Goal: Communication & Community: Ask a question

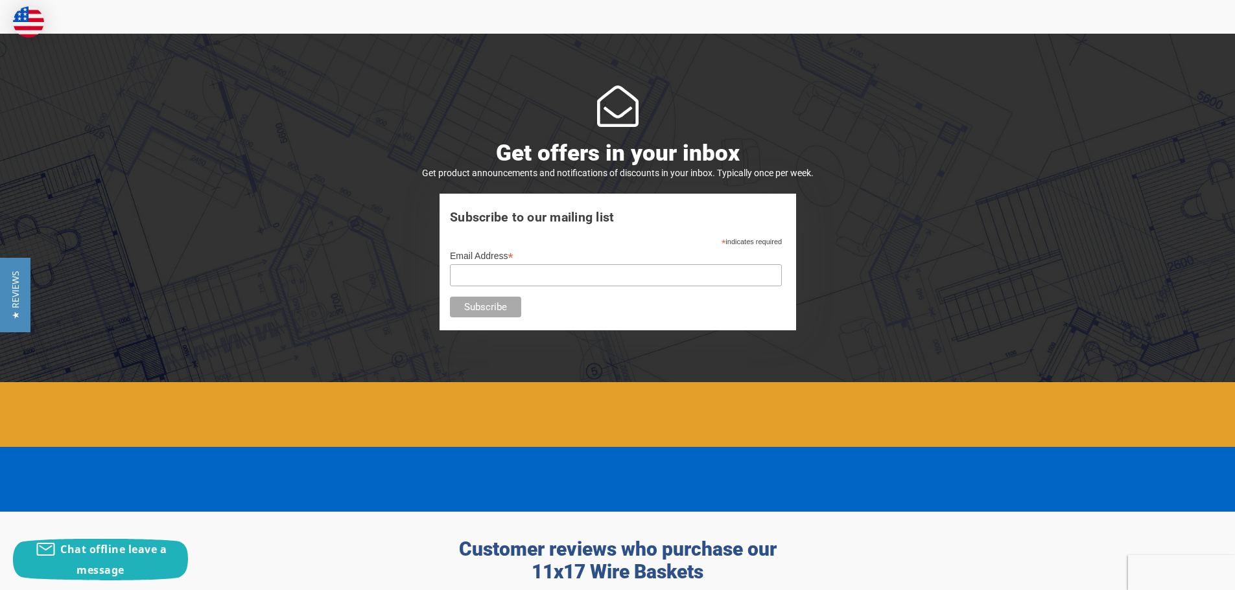
scroll to position [1167, 0]
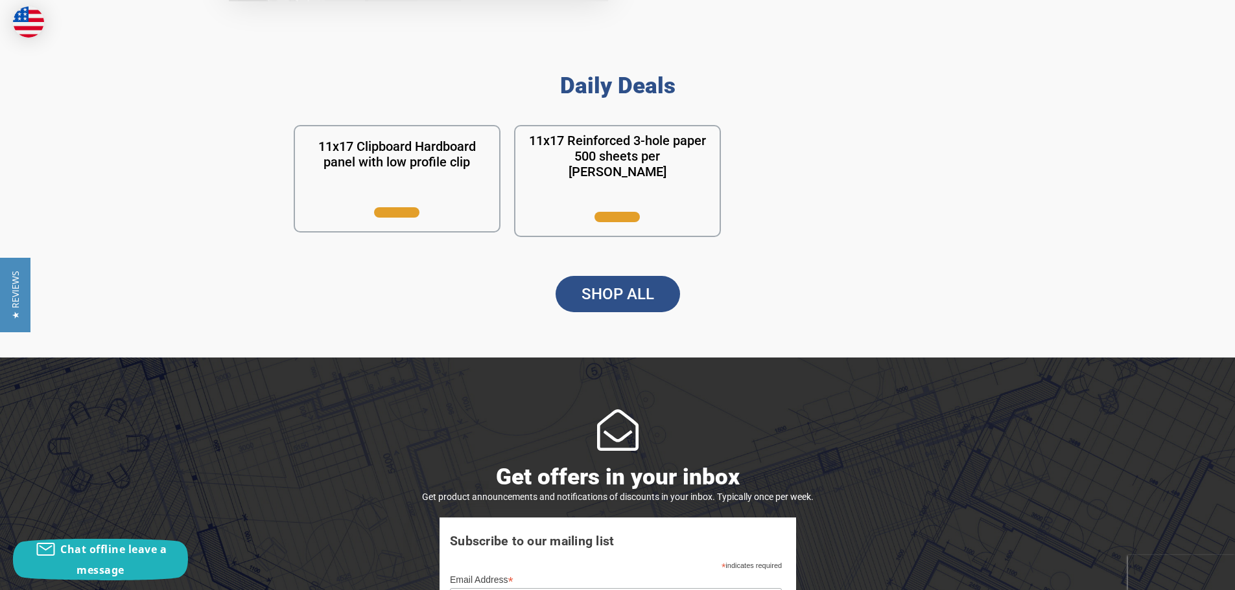
click at [595, 290] on link "SHOP ALL" at bounding box center [617, 294] width 124 height 36
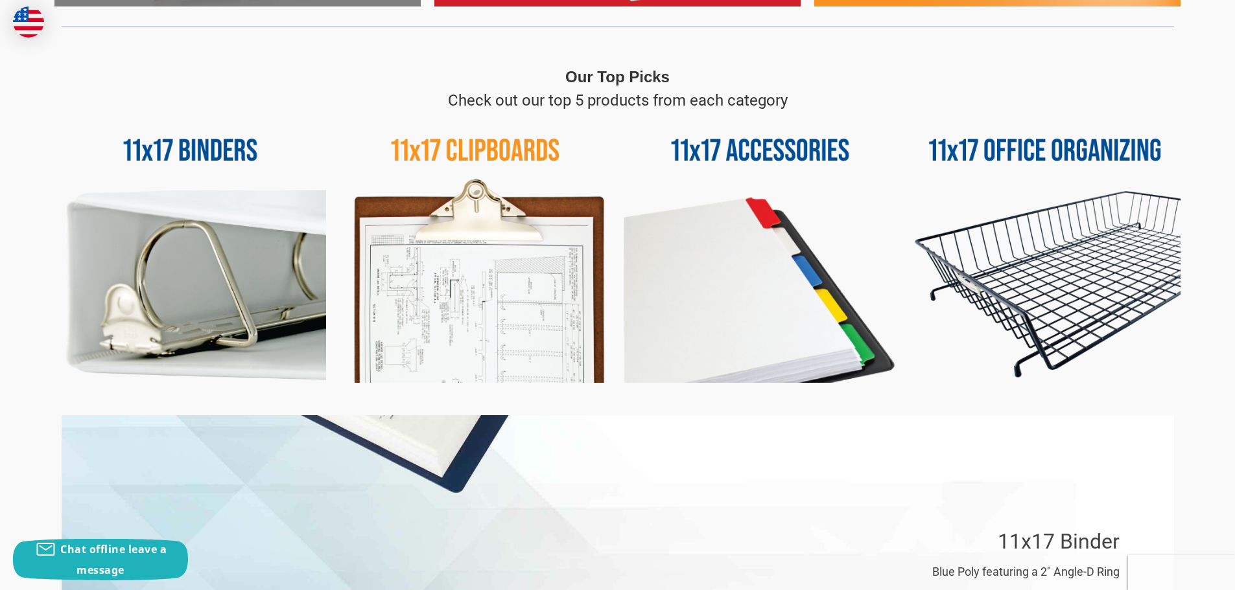
scroll to position [583, 0]
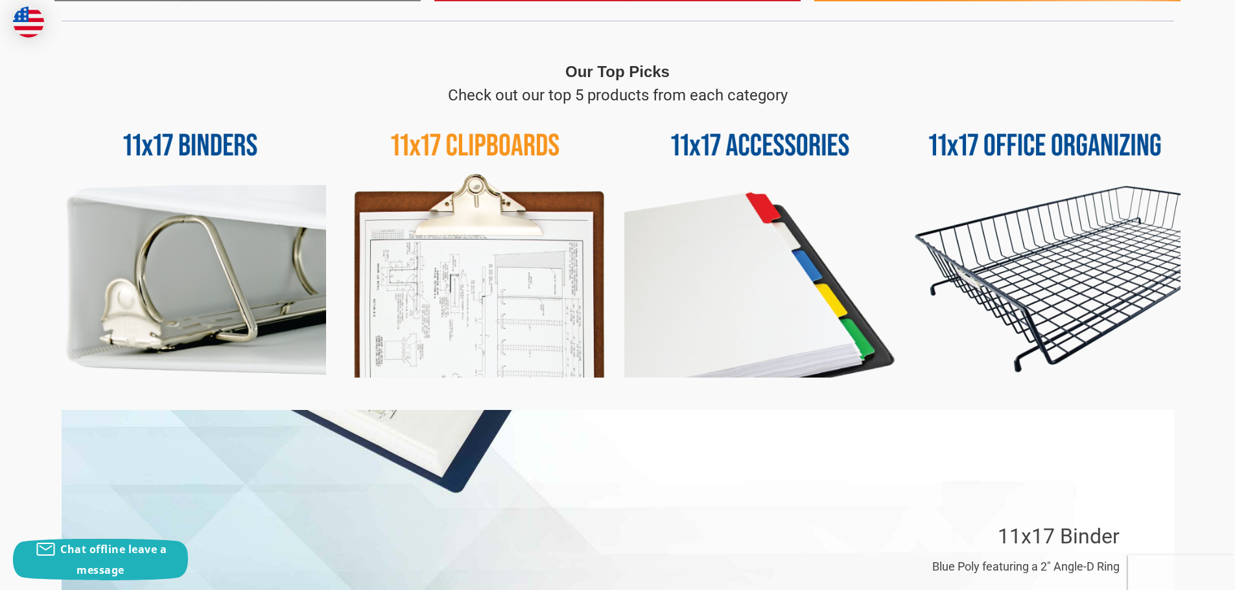
click at [994, 246] on img at bounding box center [1045, 243] width 272 height 272
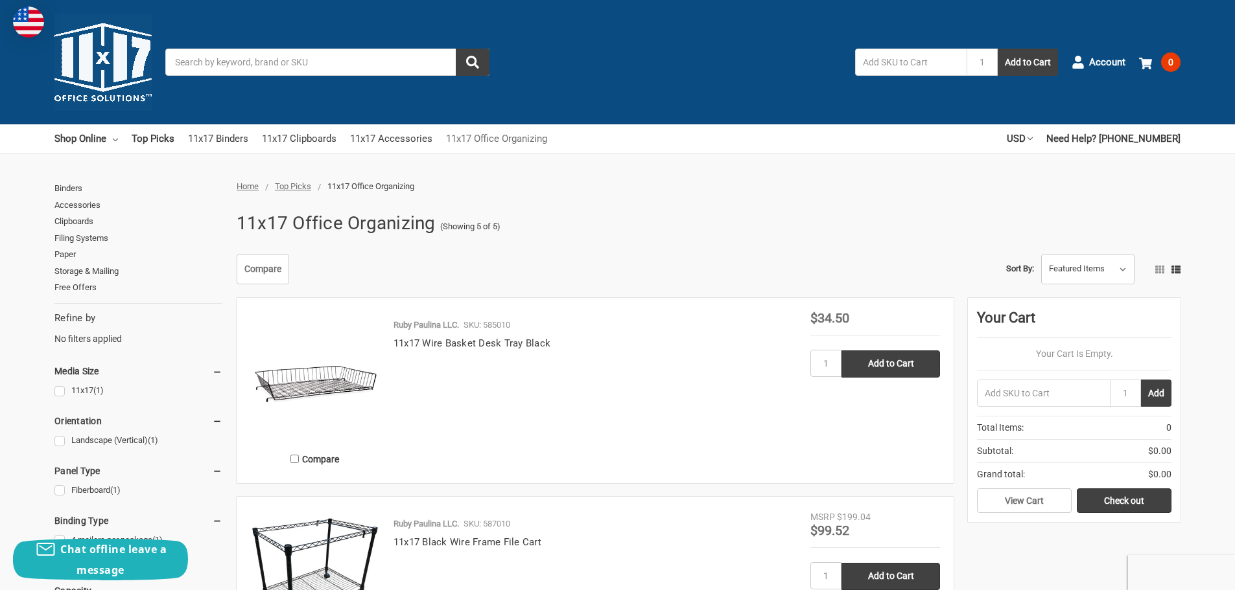
click at [485, 145] on link "11x17 Office Organizing" at bounding box center [496, 138] width 101 height 29
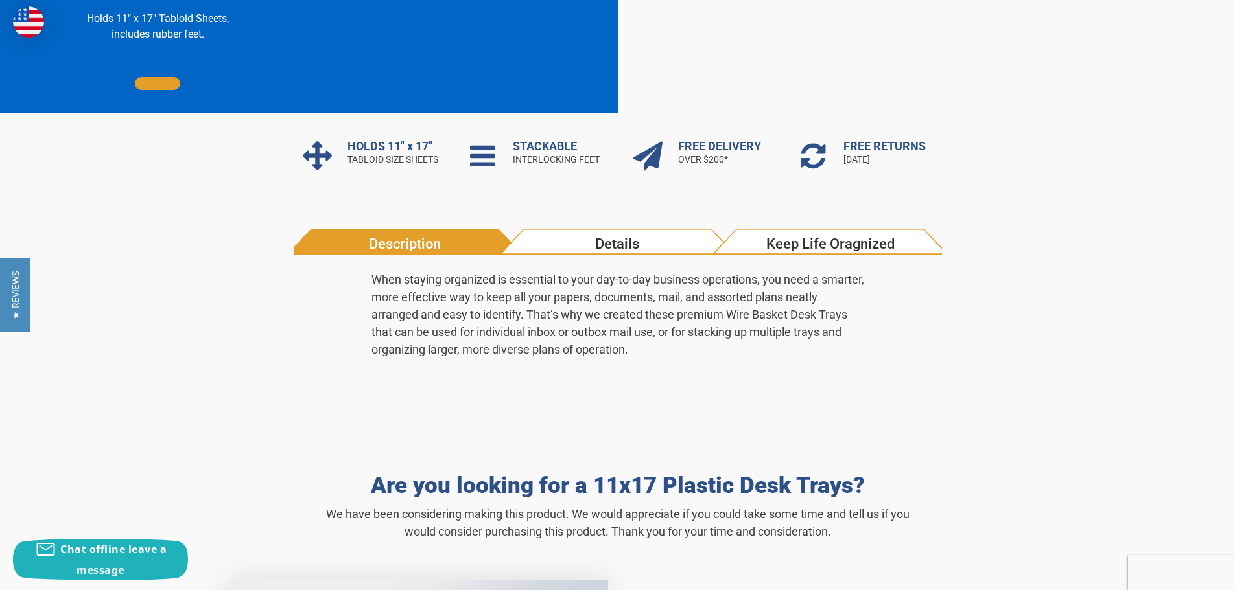
scroll to position [324, 0]
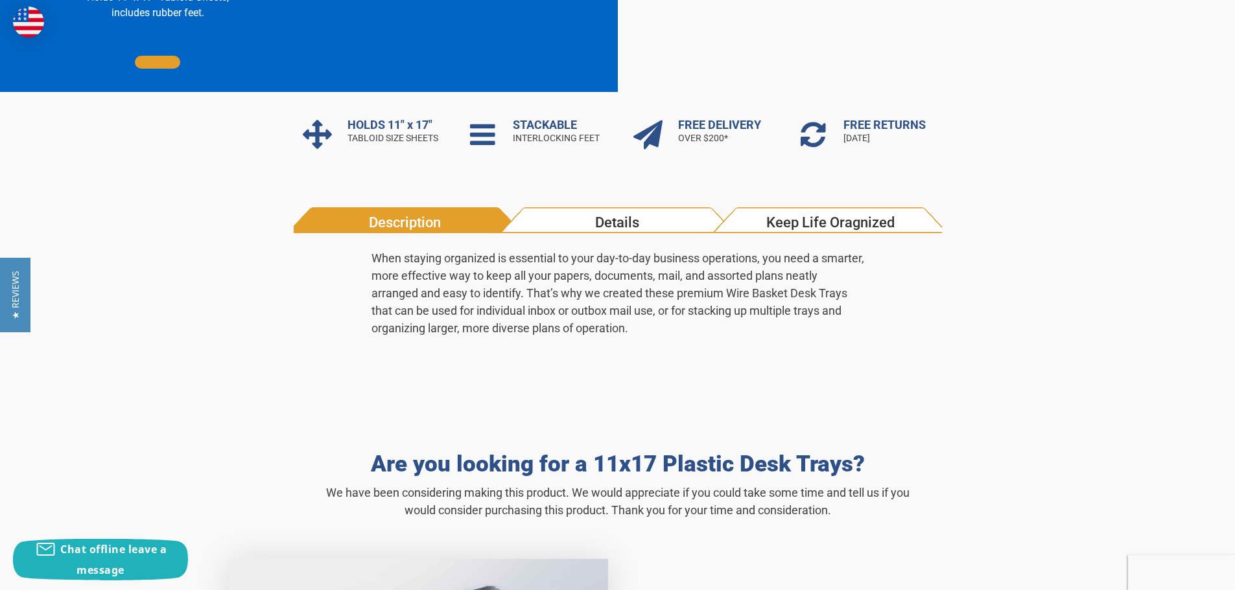
click at [638, 217] on span "Details" at bounding box center [617, 222] width 203 height 21
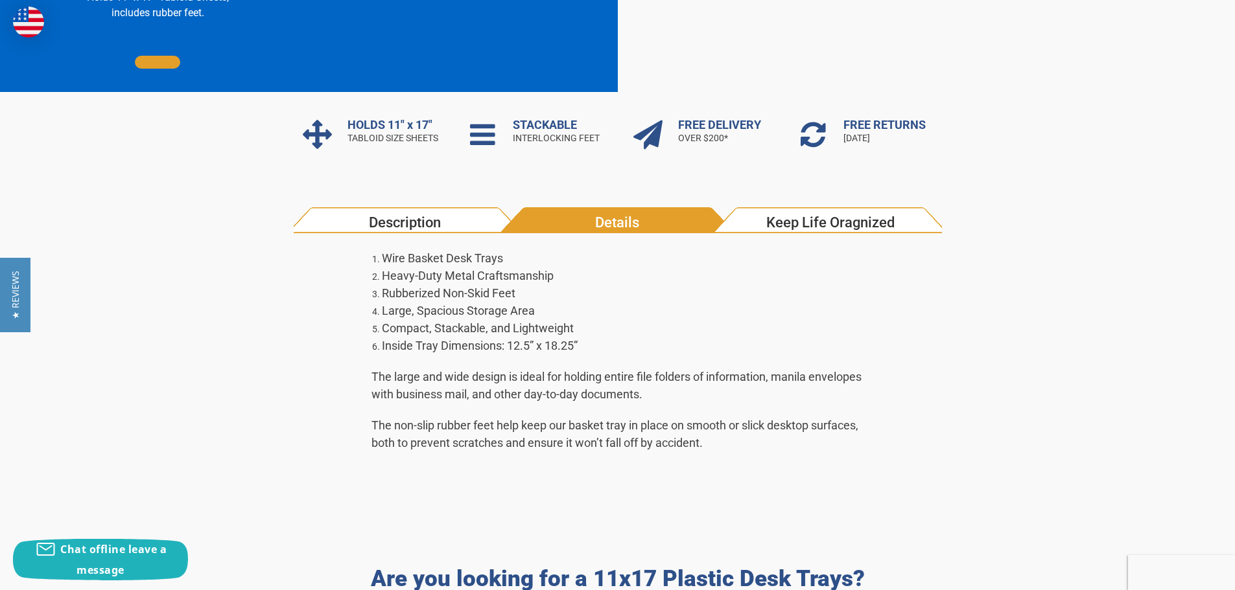
click at [796, 220] on span "Keep Life Oragnized" at bounding box center [829, 222] width 203 height 21
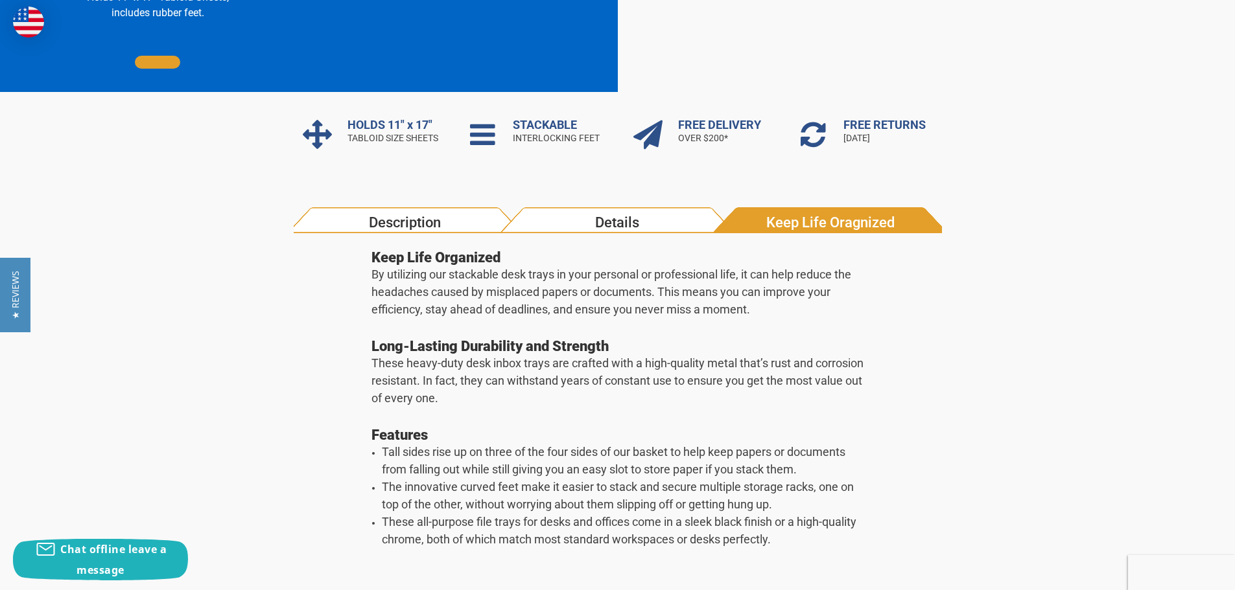
click at [656, 227] on span "Details" at bounding box center [617, 222] width 203 height 21
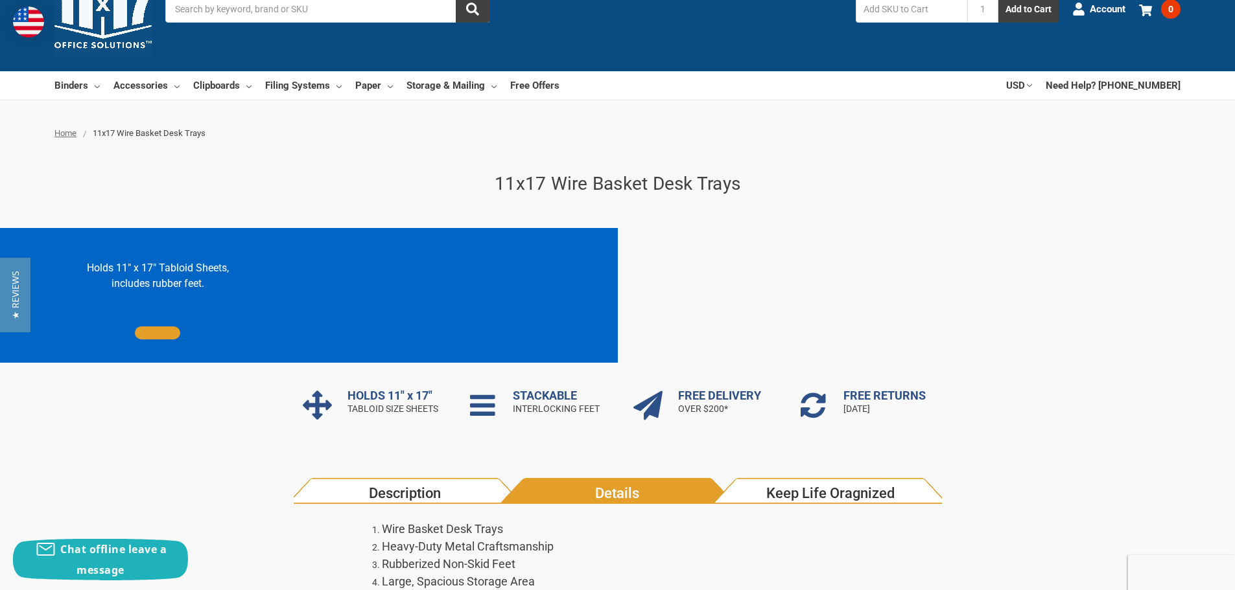
scroll to position [0, 0]
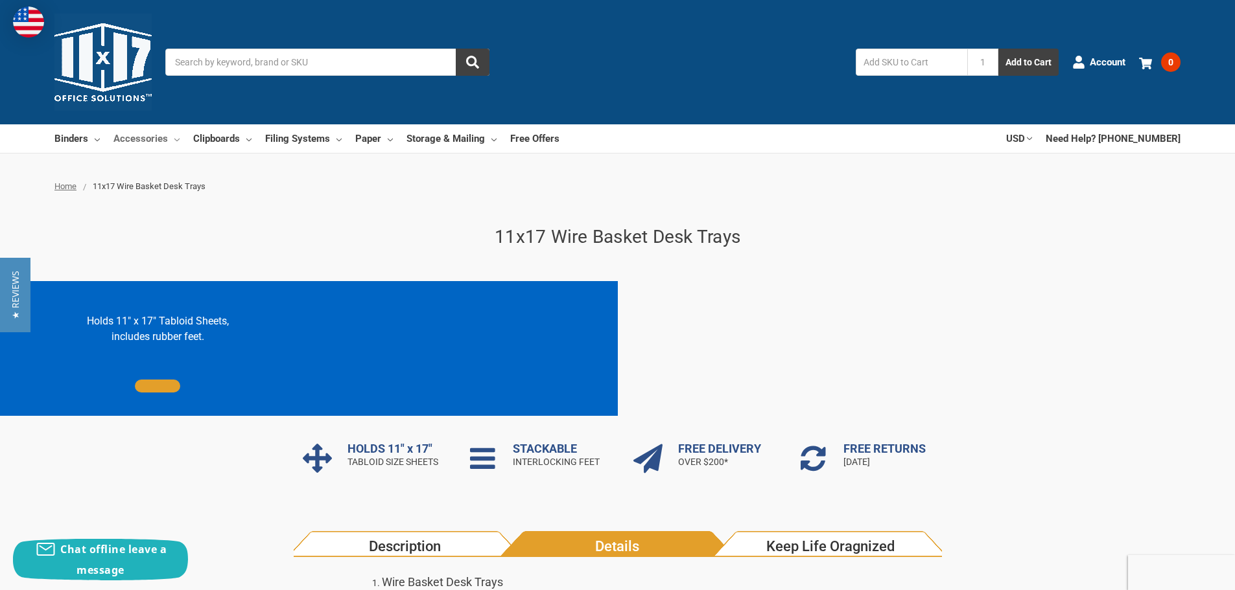
click at [134, 137] on link "Accessories" at bounding box center [146, 138] width 66 height 29
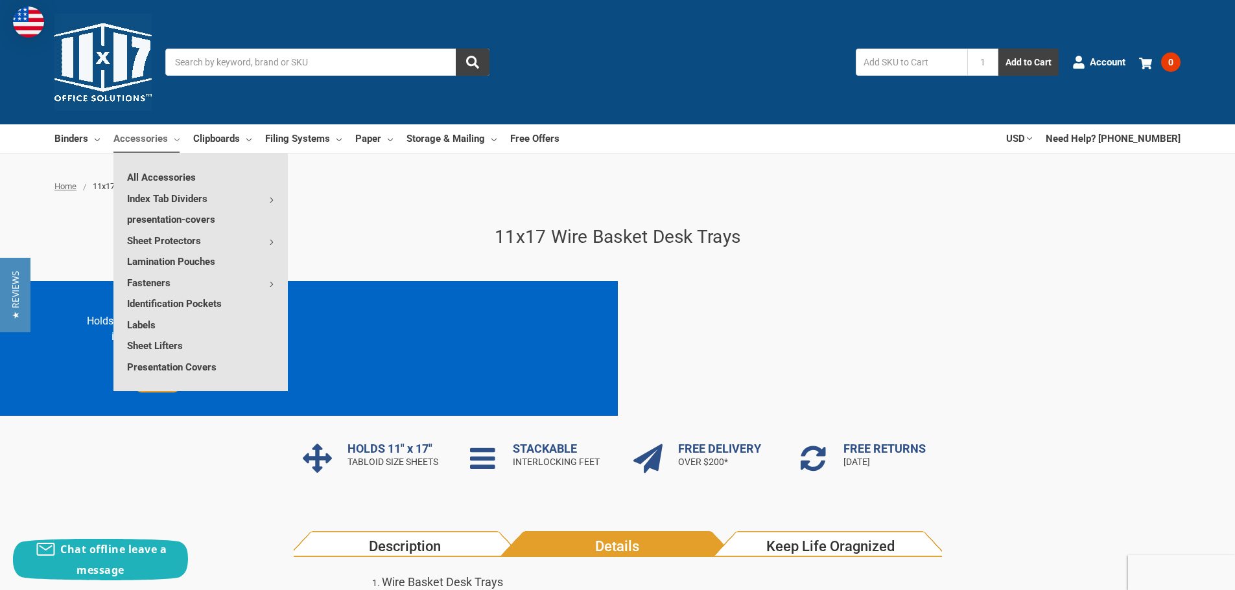
click at [98, 62] on img at bounding box center [102, 62] width 97 height 97
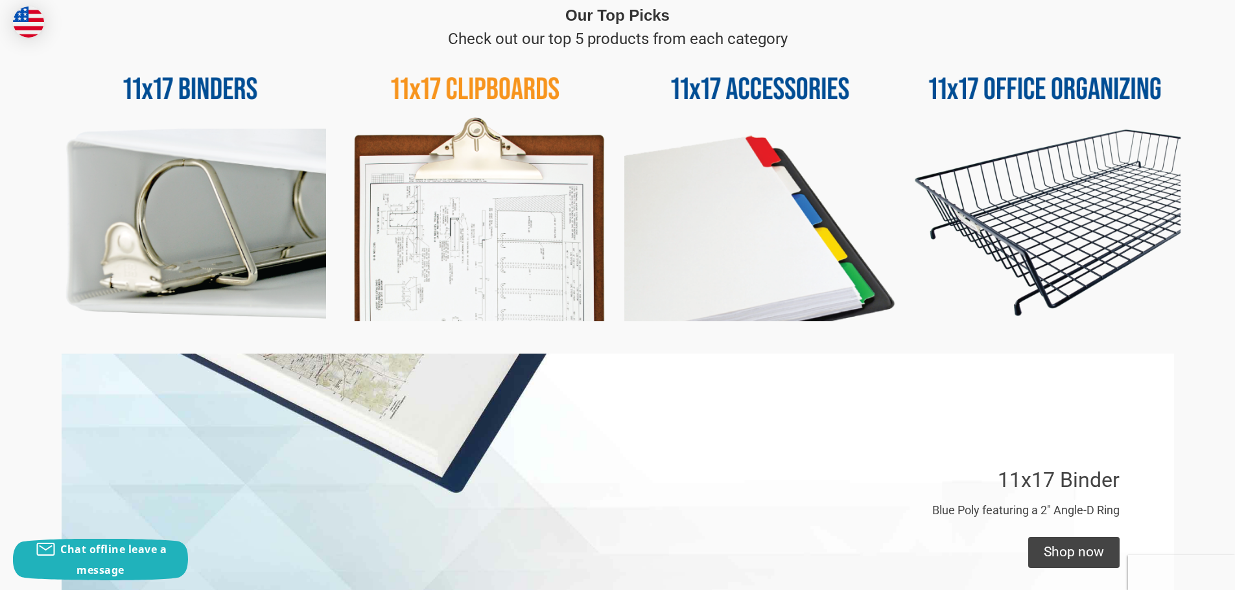
scroll to position [648, 0]
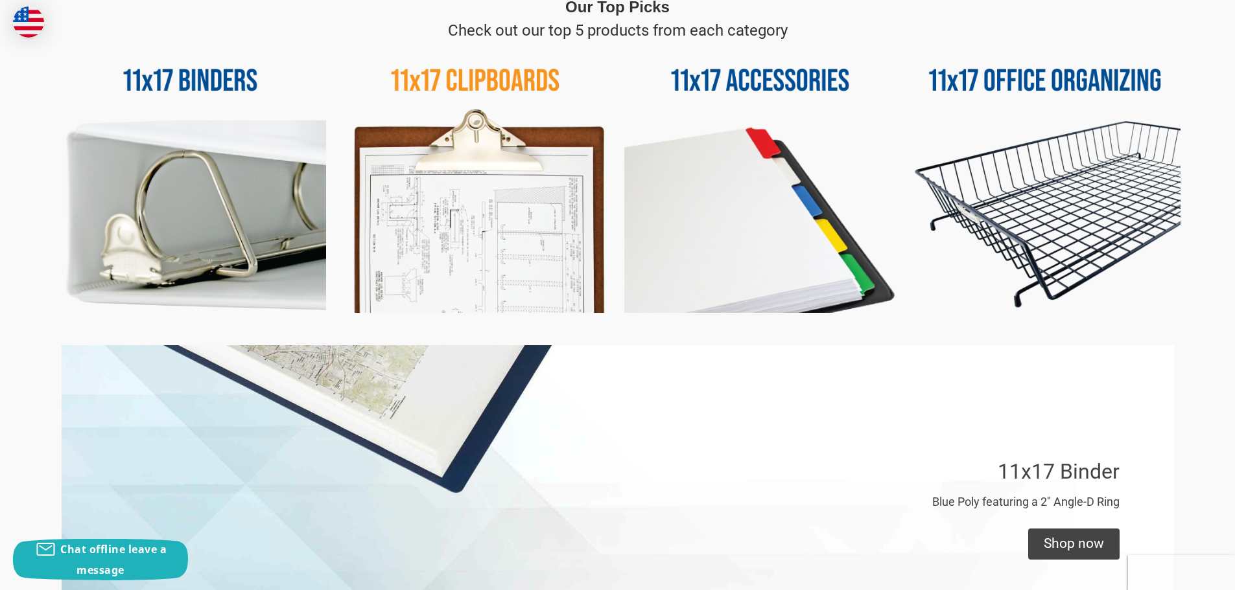
click at [454, 187] on img at bounding box center [476, 178] width 272 height 272
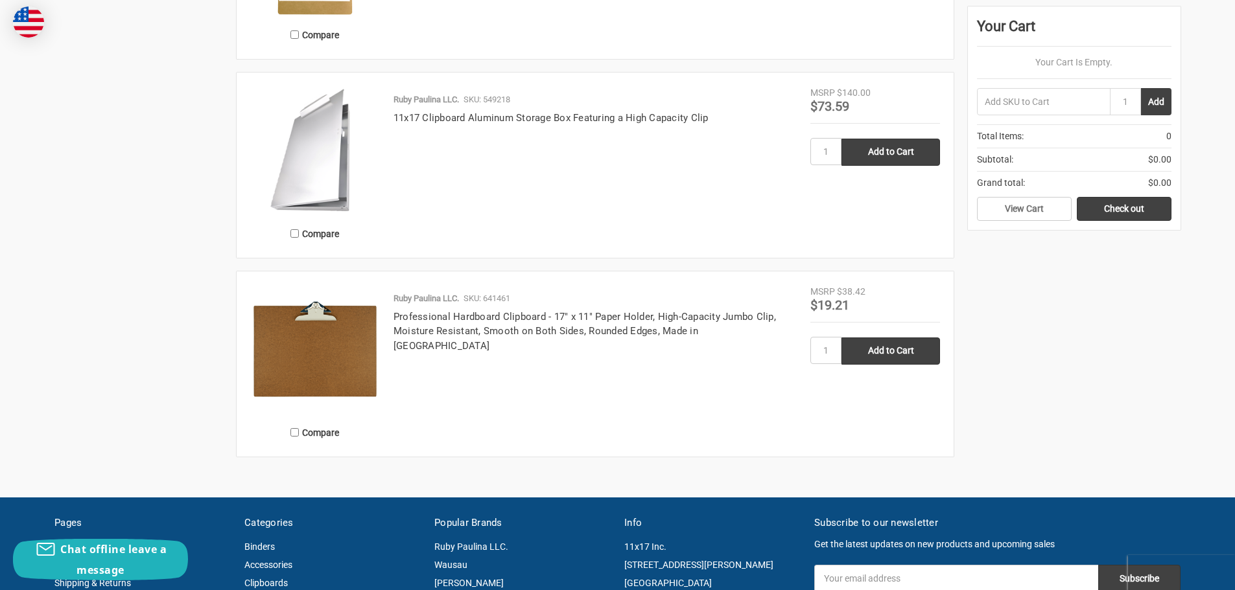
scroll to position [1037, 0]
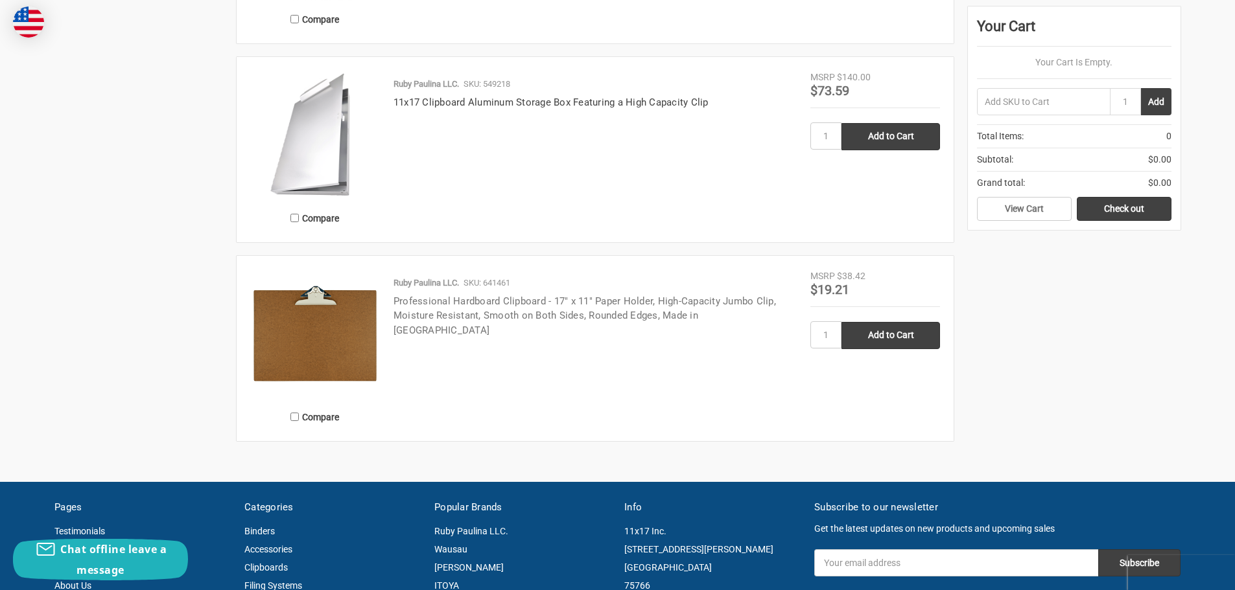
click at [605, 315] on link "Professional Hardboard Clipboard - 17" x 11" Paper Holder, High-Capacity Jumbo …" at bounding box center [584, 316] width 382 height 41
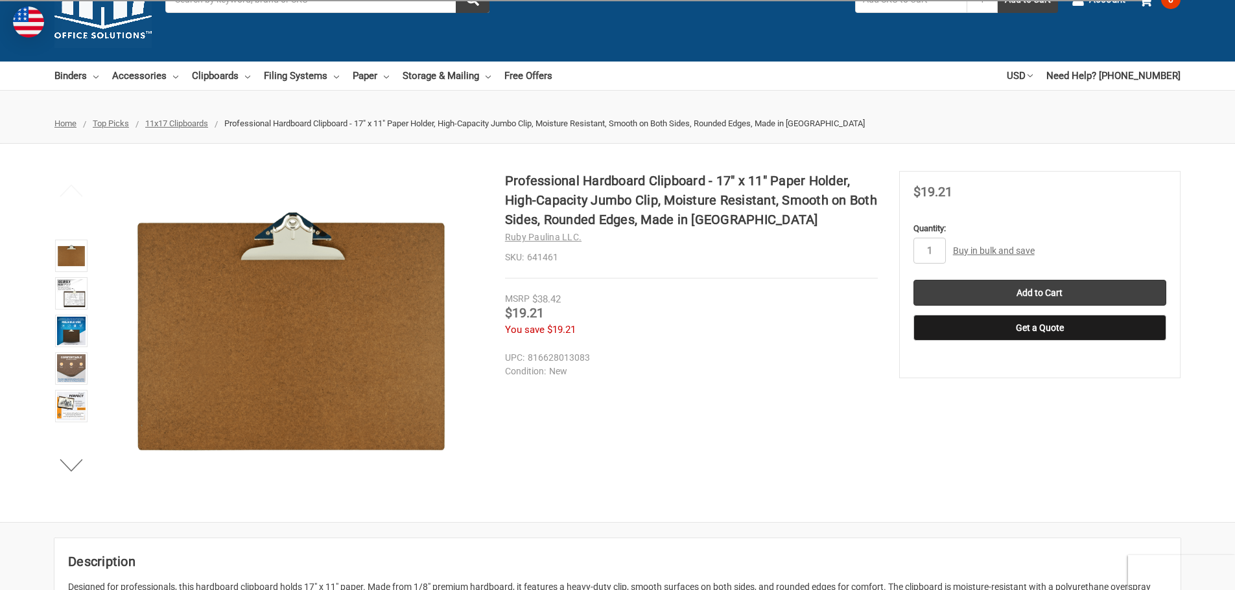
scroll to position [130, 0]
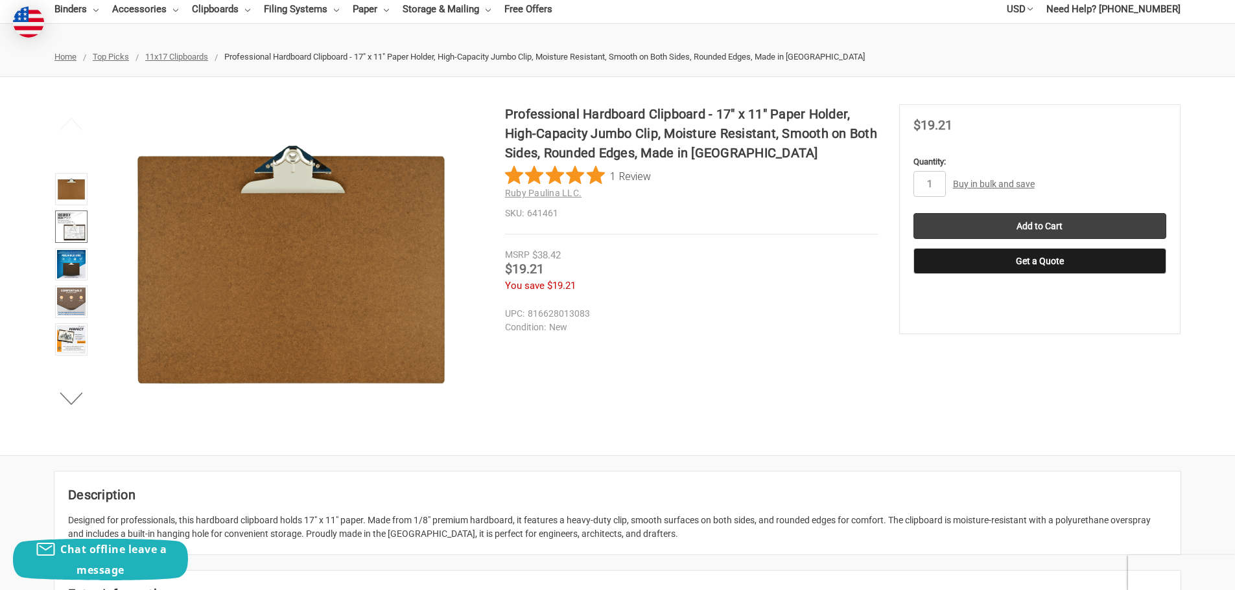
click at [71, 233] on img at bounding box center [71, 227] width 29 height 29
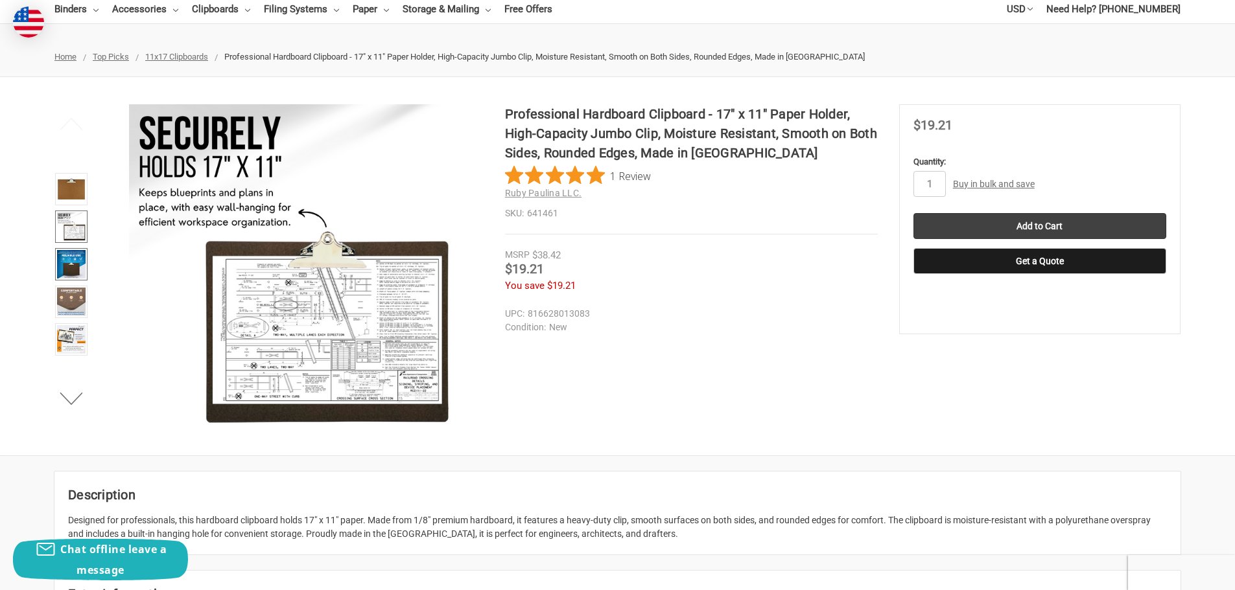
click at [62, 268] on img at bounding box center [71, 264] width 29 height 29
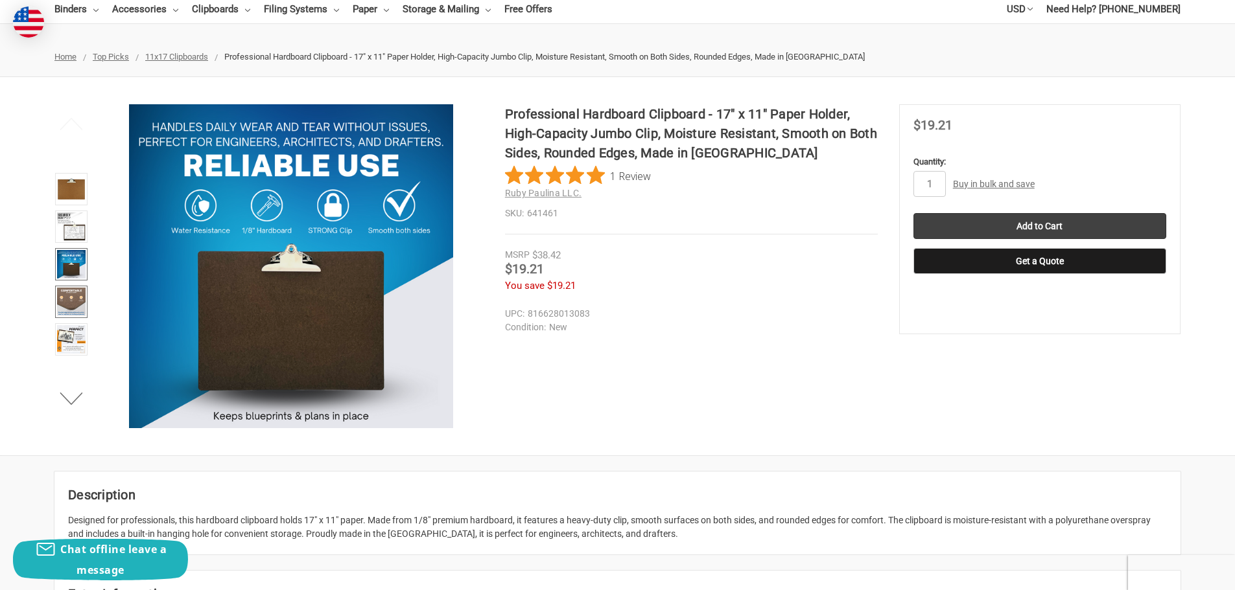
click at [62, 306] on img at bounding box center [71, 302] width 29 height 29
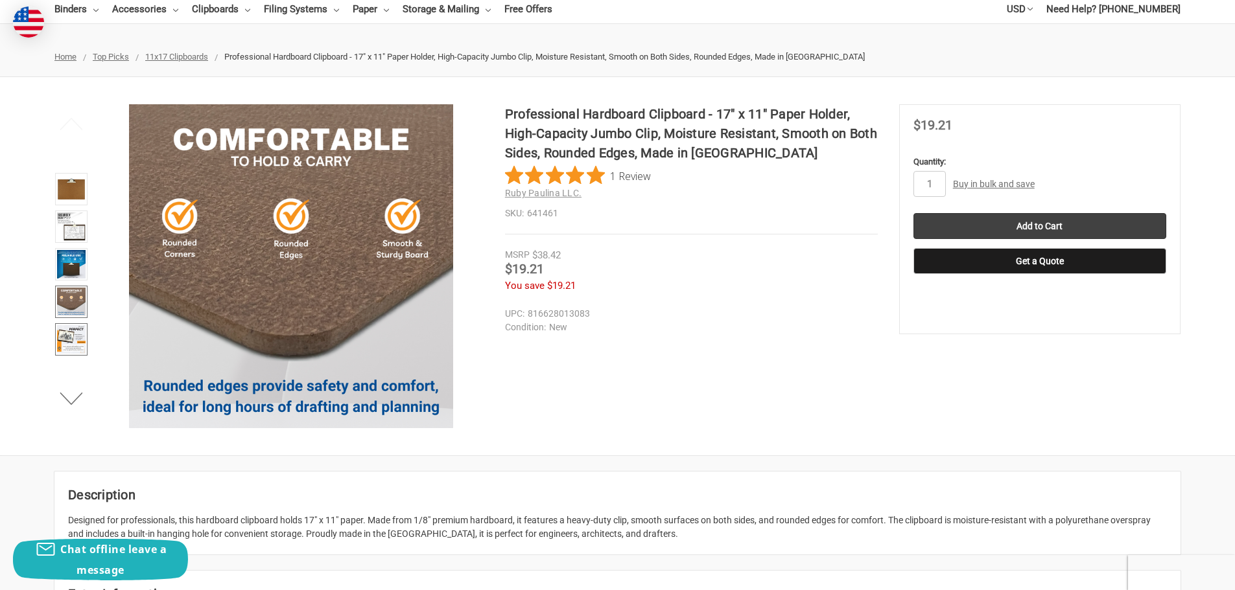
click at [70, 343] on img at bounding box center [71, 339] width 29 height 29
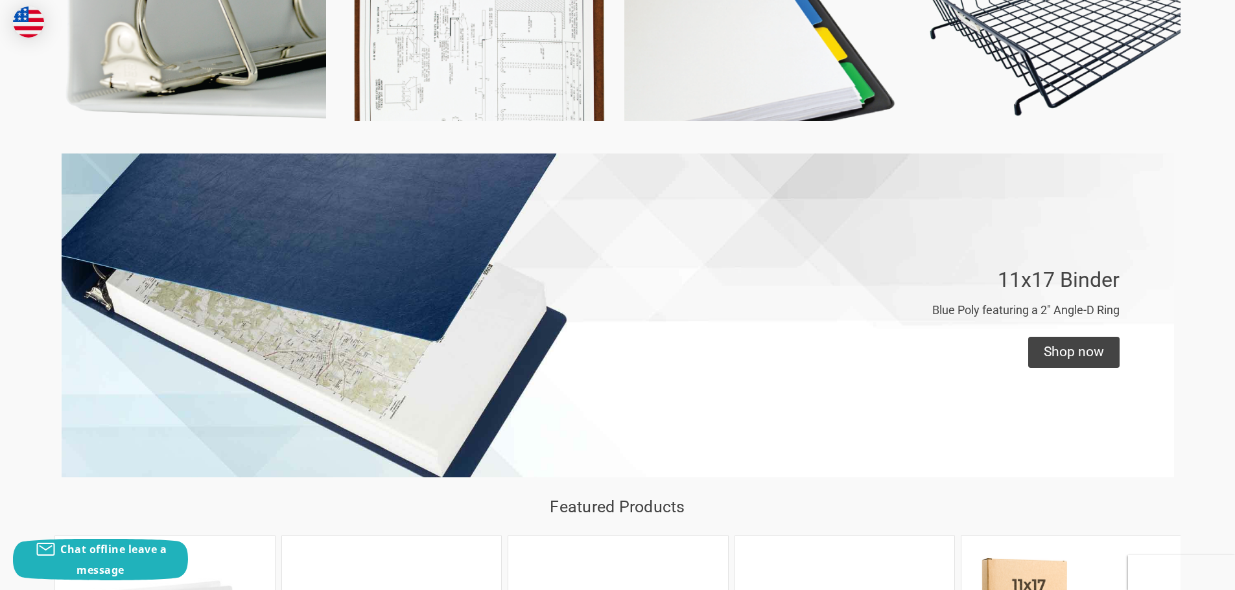
scroll to position [387, 0]
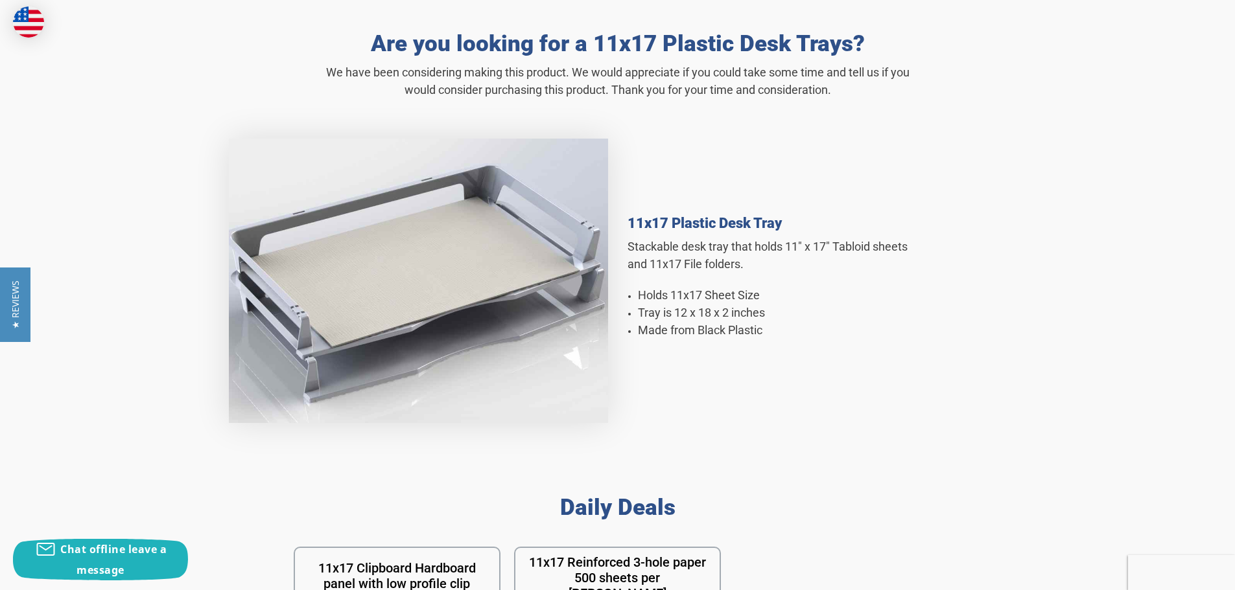
scroll to position [574, 0]
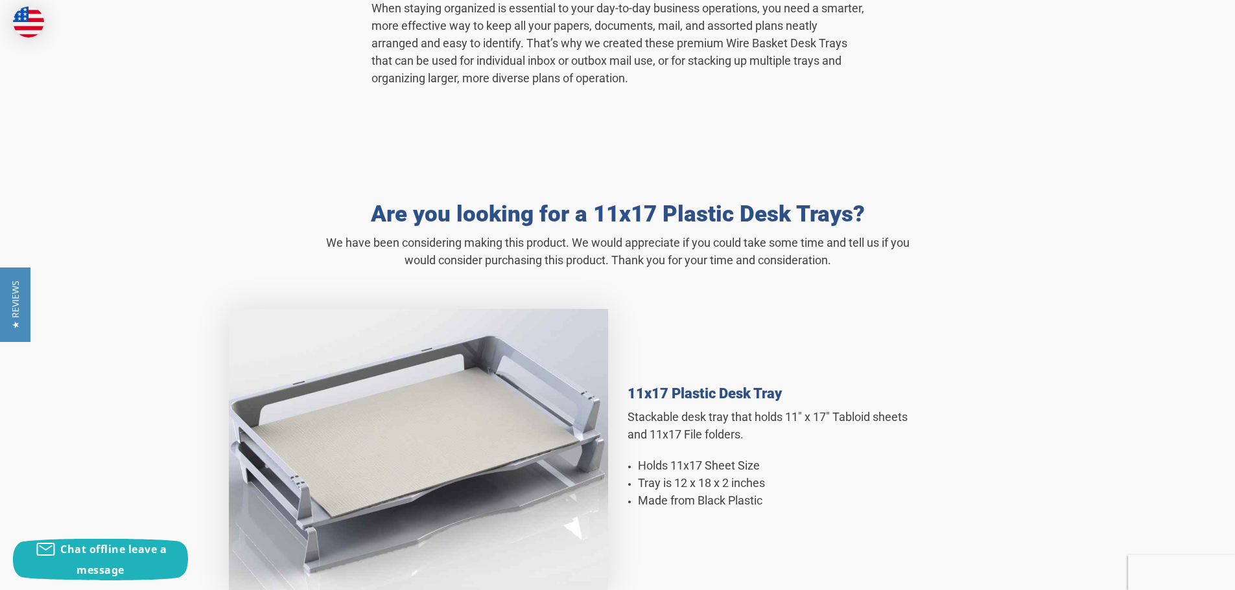
click at [781, 393] on h4 "11x17 Plastic Desk Tray" at bounding box center [773, 394] width 292 height 16
drag, startPoint x: 728, startPoint y: 419, endPoint x: 629, endPoint y: 414, distance: 98.6
click at [629, 414] on span "Stackable desk tray that holds 11" x 17" Tabloid sheets and 11x17 File folders." at bounding box center [767, 425] width 280 height 31
drag, startPoint x: 624, startPoint y: 399, endPoint x: 631, endPoint y: 393, distance: 9.6
click at [631, 393] on div "11x17 Plastic Desk Tray Stackable desk tray that holds 11" x 17" Tabloid sheets…" at bounding box center [618, 451] width 778 height 311
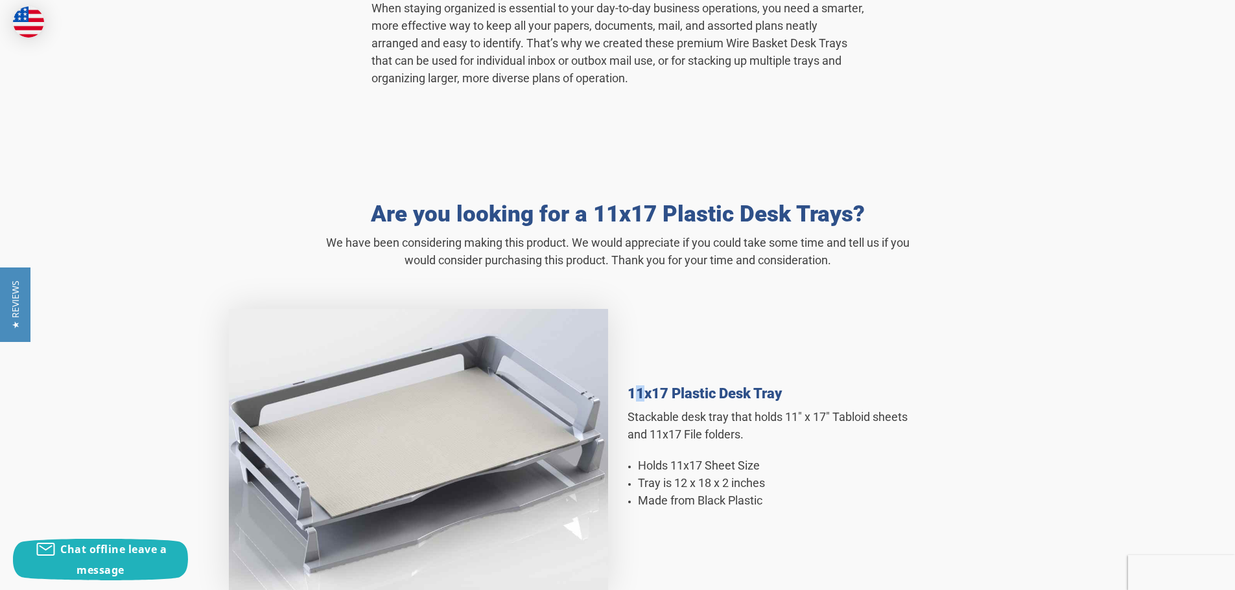
click at [631, 392] on h4 "11x17 Plastic Desk Tray" at bounding box center [773, 394] width 292 height 16
click at [625, 396] on div "11x17 Plastic Desk Tray Stackable desk tray that holds 11" x 17" Tabloid sheets…" at bounding box center [618, 451] width 778 height 311
click at [629, 393] on h4 "11x17 Plastic Desk Tray" at bounding box center [773, 394] width 292 height 16
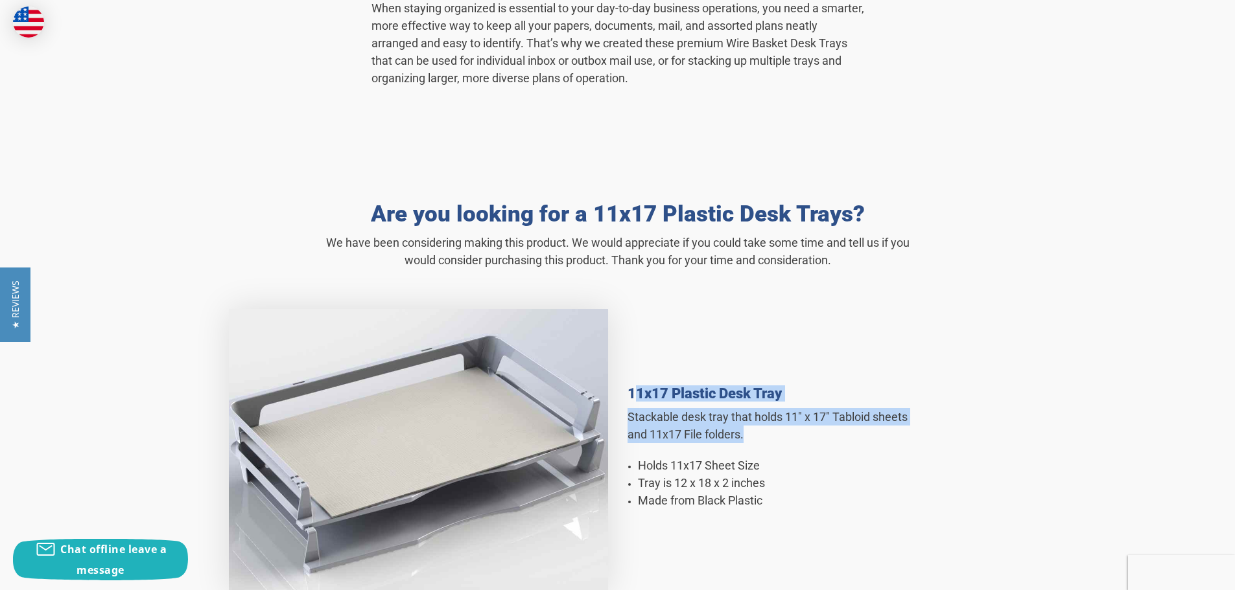
drag, startPoint x: 629, startPoint y: 393, endPoint x: 882, endPoint y: 434, distance: 256.7
click at [882, 434] on div "11x17 Plastic Desk Tray Stackable desk tray that holds 11" x 17" Tabloid sheets…" at bounding box center [773, 451] width 292 height 144
copy div "11x17 Plastic Desk Tray Stackable desk tray that holds 11" x 17" Tabloid sheets…"
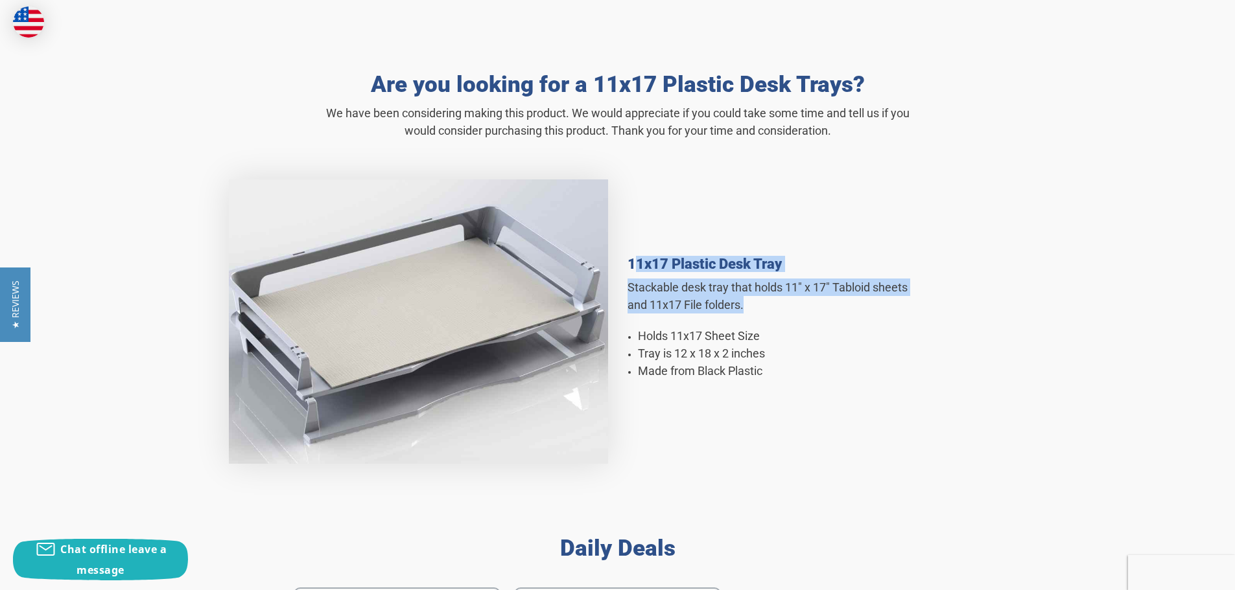
scroll to position [1028, 0]
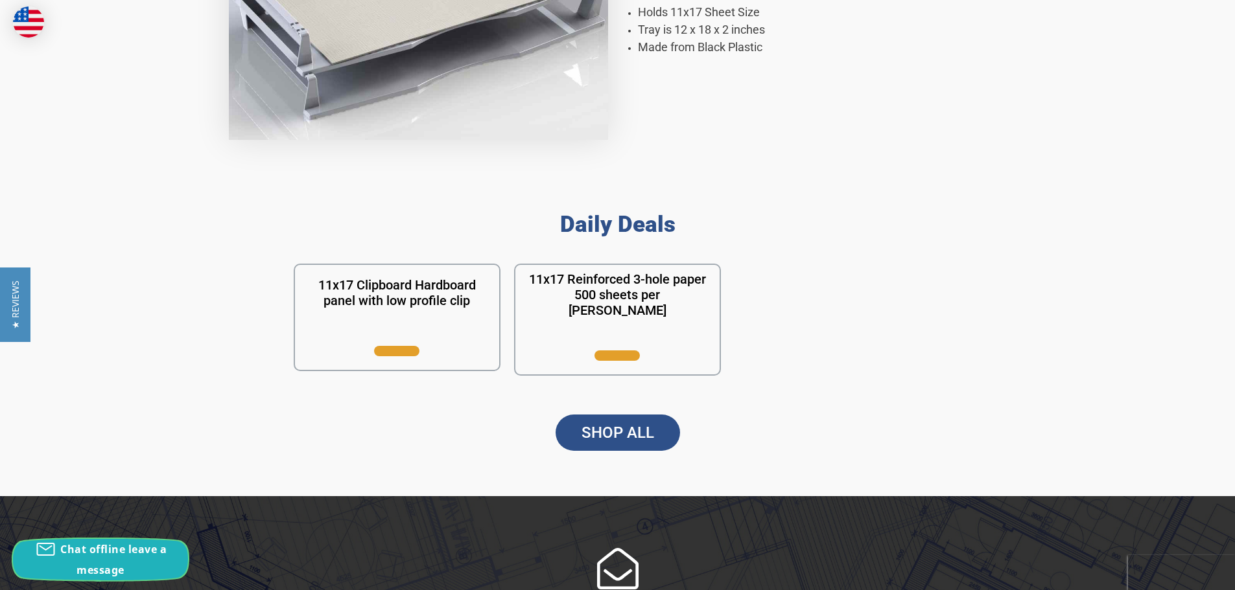
click at [117, 548] on span "Chat offline leave a message" at bounding box center [113, 559] width 106 height 35
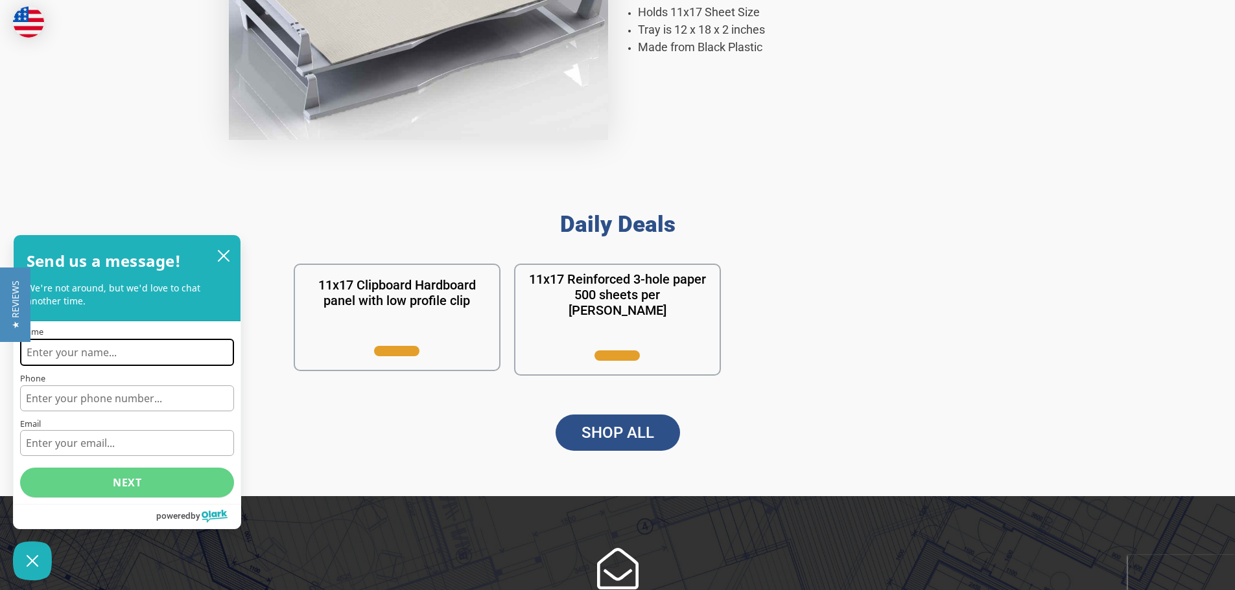
click at [99, 358] on input "Name" at bounding box center [127, 352] width 214 height 27
type input "[PERSON_NAME]"
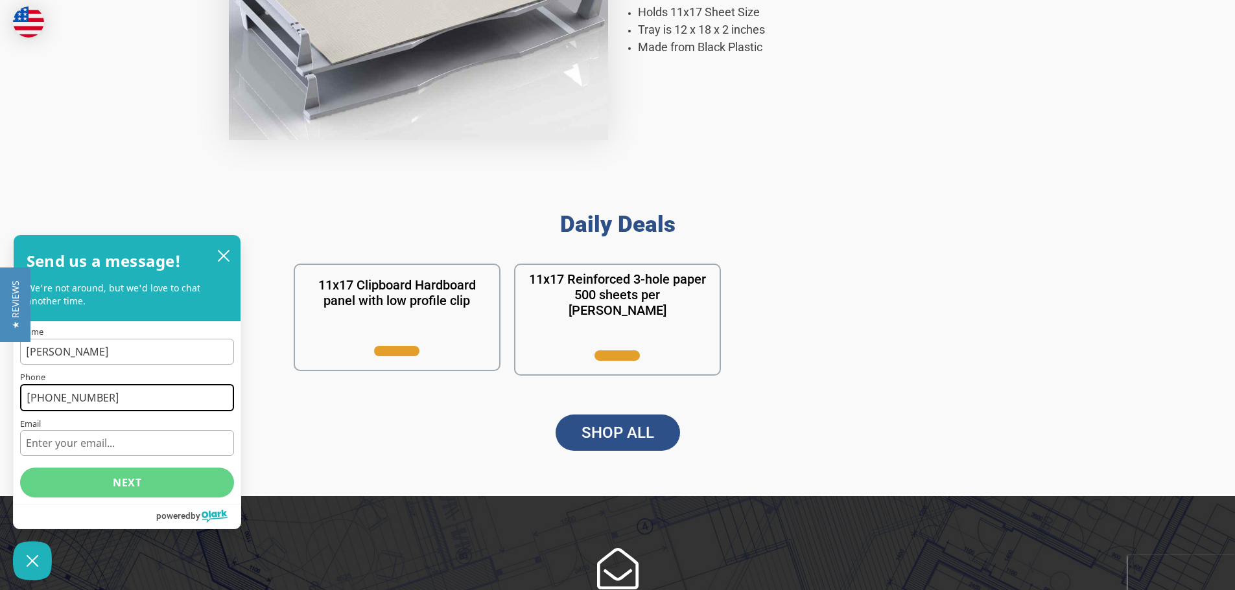
type input "[PHONE_NUMBER]"
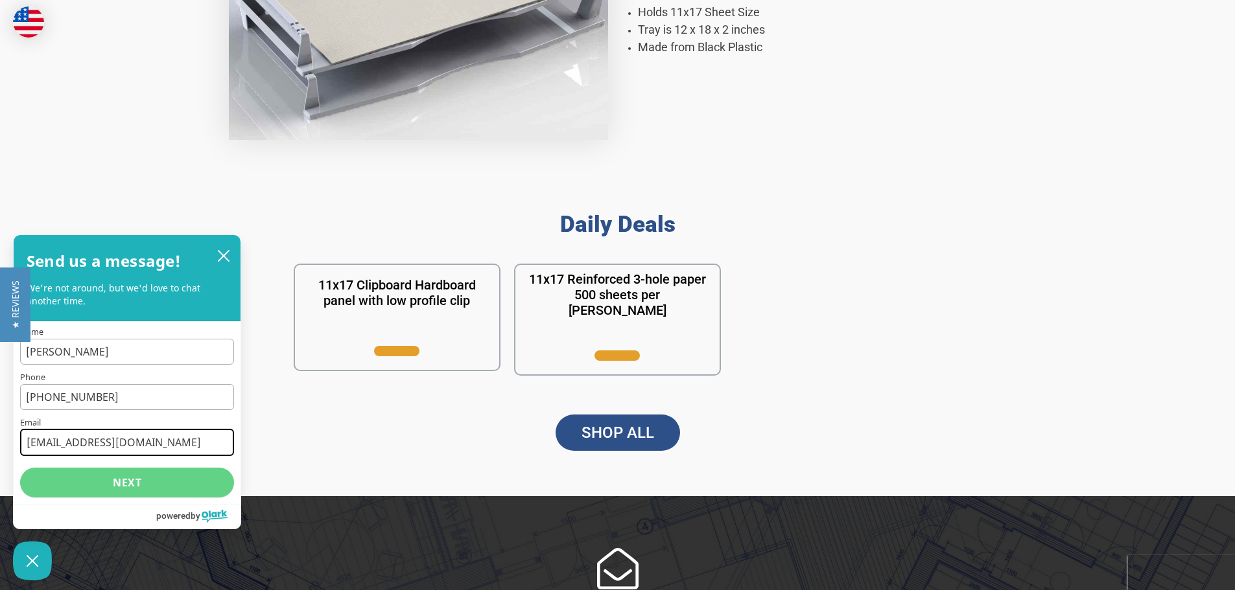
type input "[EMAIL_ADDRESS][DOMAIN_NAME]"
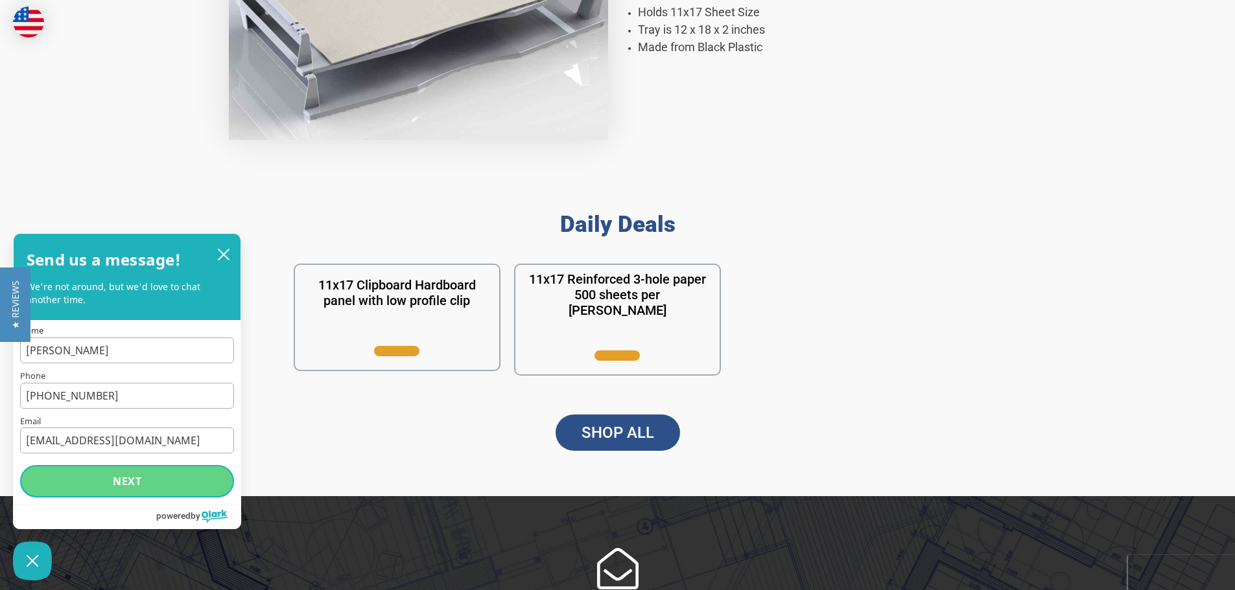
click at [146, 488] on button "Next" at bounding box center [127, 481] width 214 height 32
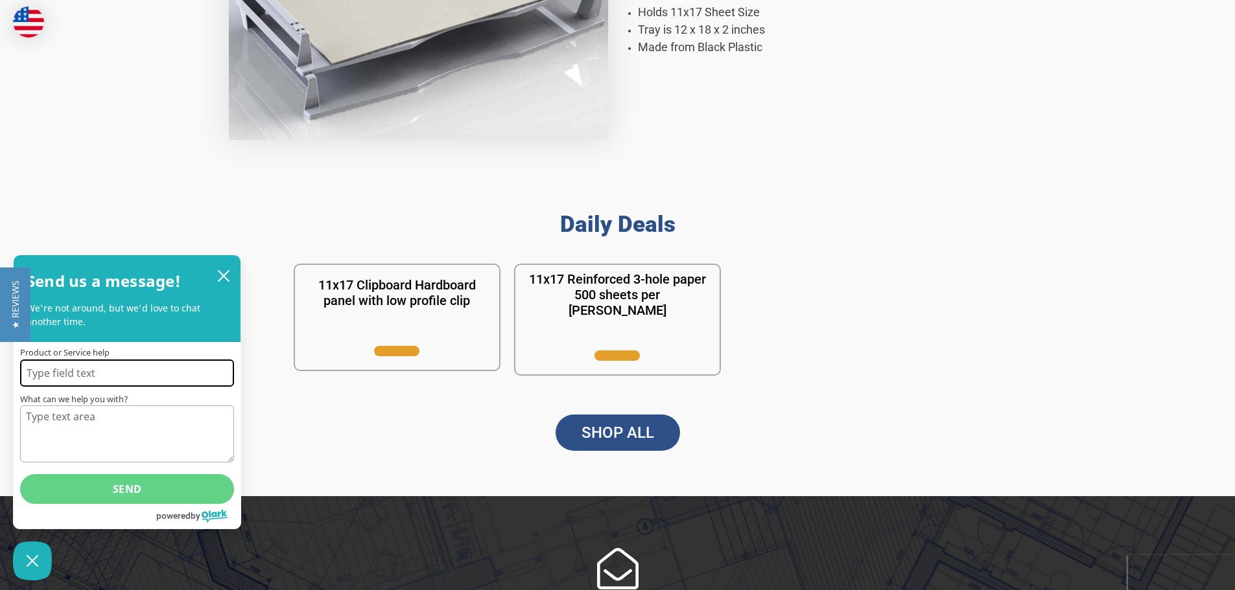
paste input "11x17 Plastic Desk Tray Stackable desk tray that holds 11" x 17" Tabloid sheets…"
type input "11x17 Plastic Desk Tray Stackable desk tray that holds 11" x 17" Tabloid sheets…"
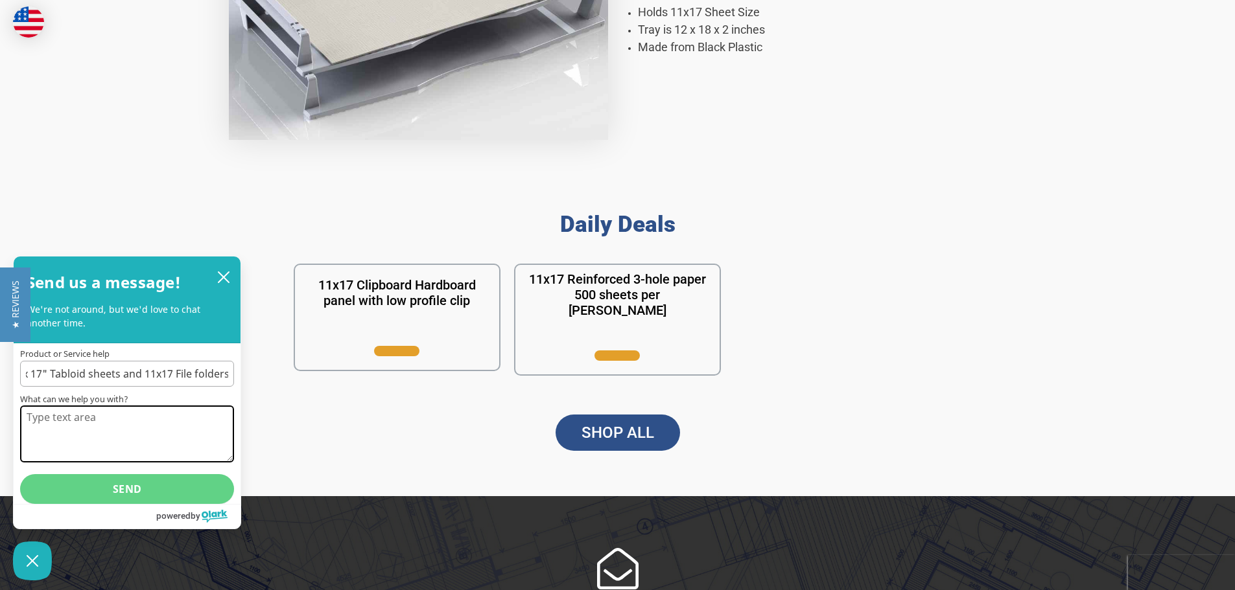
click at [77, 417] on textarea "What can we help you with?" at bounding box center [127, 434] width 214 height 57
paste textarea "11x17 Plastic Desk Tray Stackable desk tray that holds 11" x 17" Tabloid sheets…"
type textarea "11x17 Plastic Desk Tray Stackable desk tray that holds 11" x 17" Tabloid sheets…"
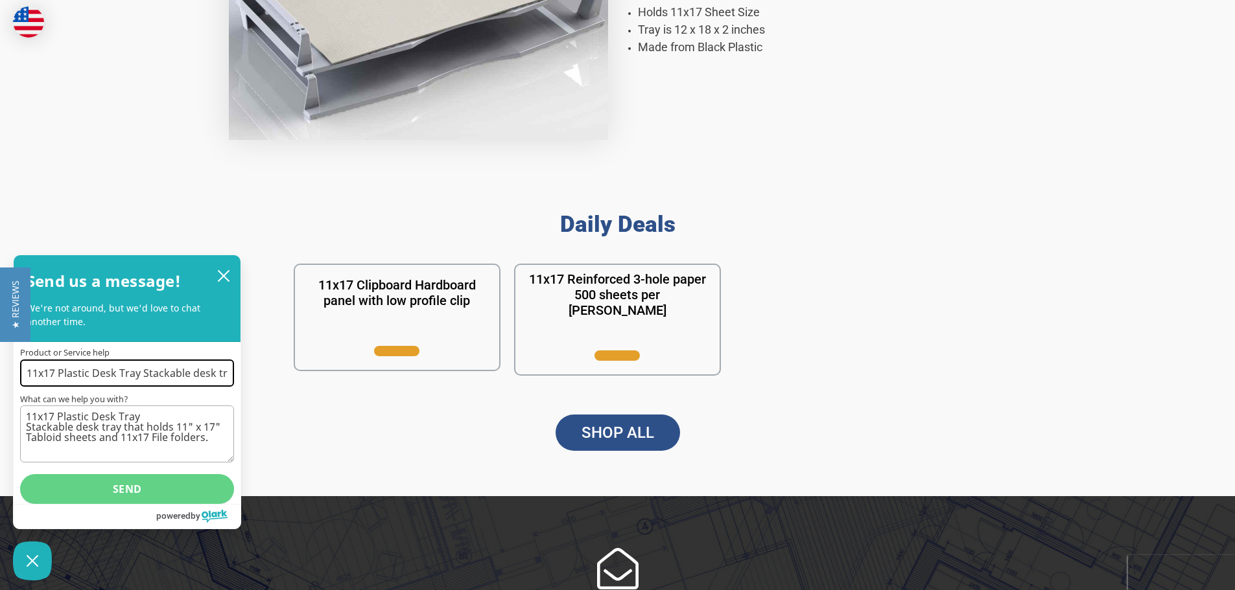
click at [92, 373] on input "11x17 Plastic Desk Tray Stackable desk tray that holds 11" x 17" Tabloid sheets…" at bounding box center [127, 373] width 214 height 27
drag, startPoint x: 189, startPoint y: 373, endPoint x: 279, endPoint y: 375, distance: 90.1
click at [279, 375] on body "Toggle menu Search 1 Add to Cart Account 0 Your Cart Your Cart Is Empty. Total …" at bounding box center [617, 375] width 1235 height 2807
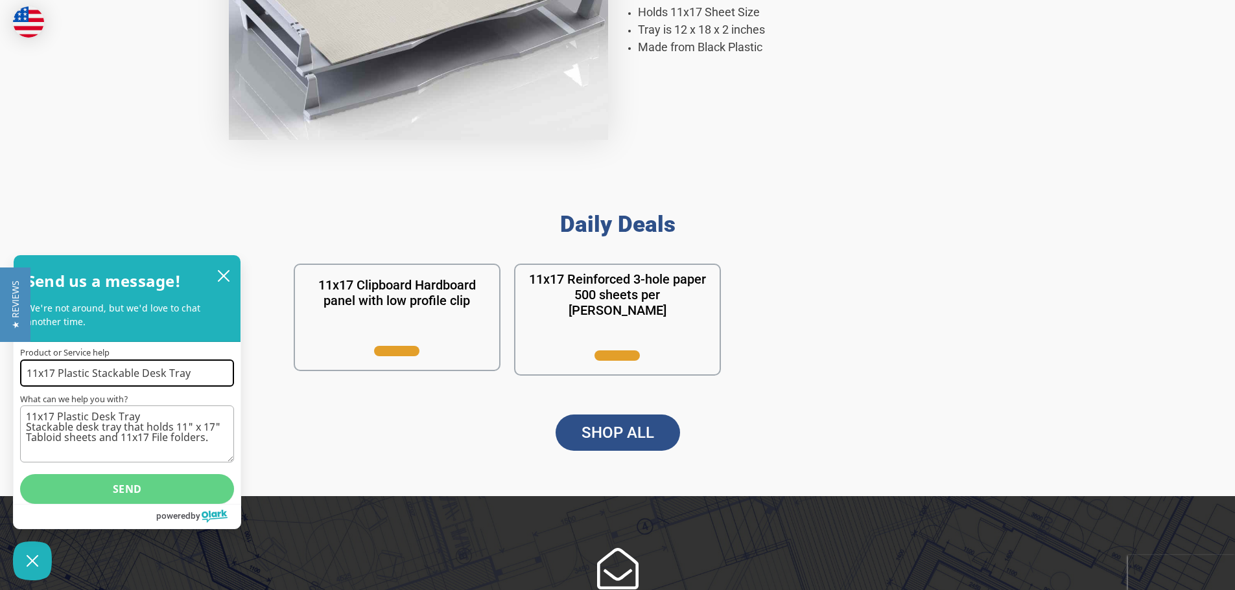
type input "11x17 Plastic Stackable Desk Tray"
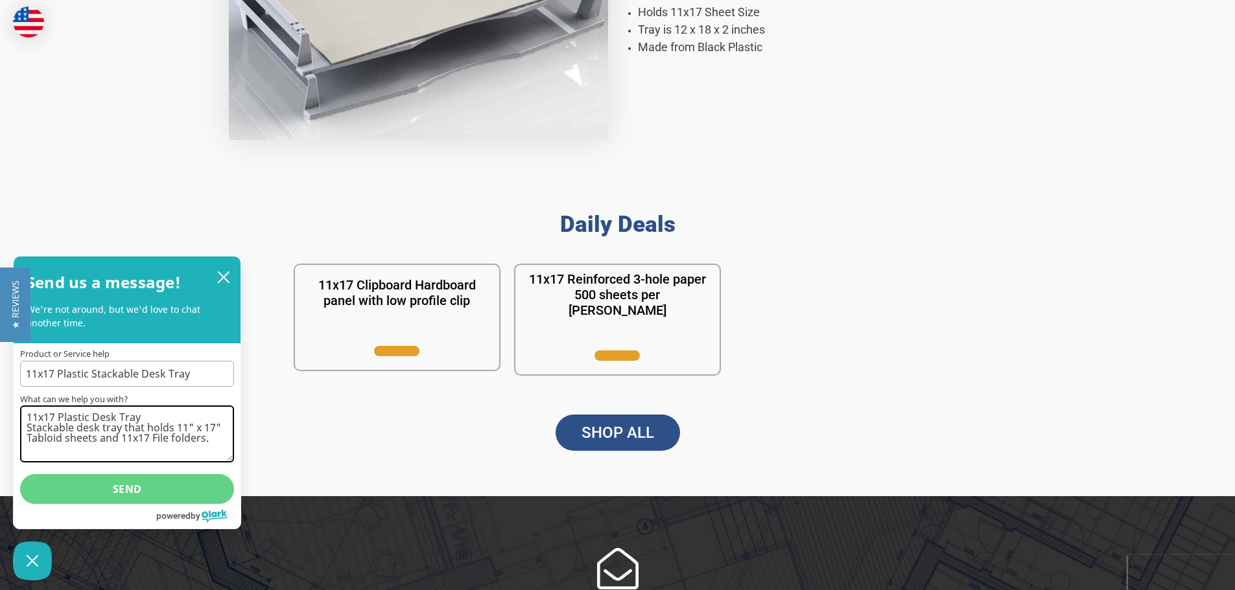
click at [28, 419] on textarea "11x17 Plastic Desk Tray Stackable desk tray that holds 11" x 17" Tabloid sheets…" at bounding box center [127, 434] width 214 height 57
click at [137, 421] on textarea "Hello, just found your website...very nice! Wondering if you are planning to of…" at bounding box center [127, 434] width 214 height 57
drag, startPoint x: 27, startPoint y: 447, endPoint x: 45, endPoint y: 421, distance: 32.2
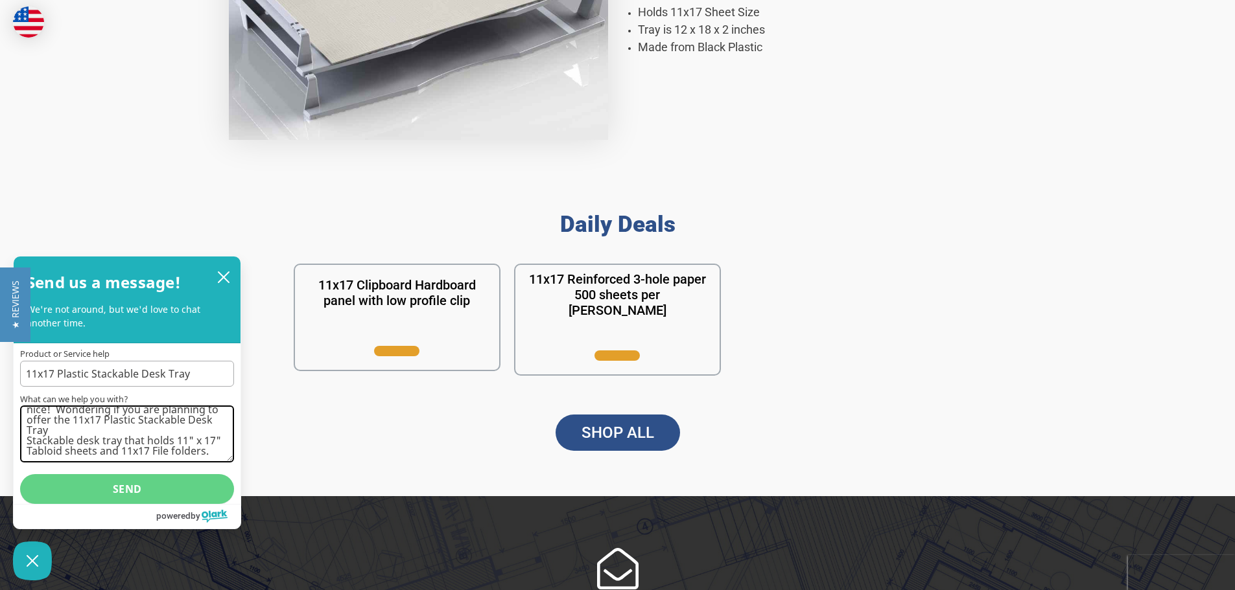
click at [45, 421] on textarea "Hello, just found your website...very nice! Wondering if you are planning to of…" at bounding box center [127, 434] width 214 height 57
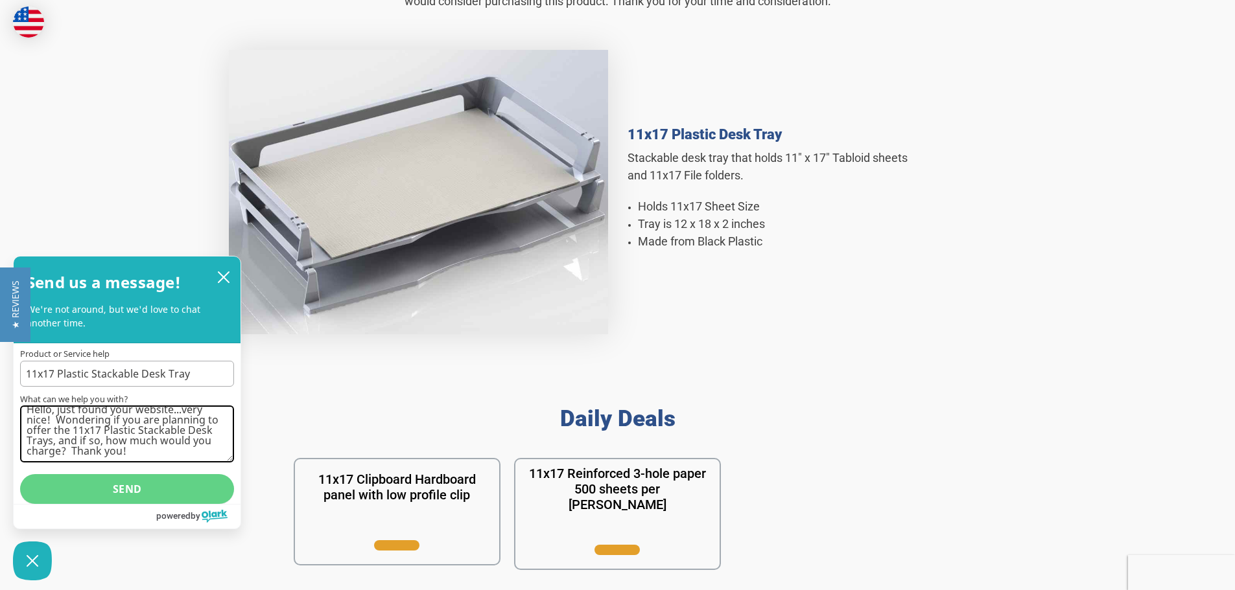
scroll to position [0, 0]
type textarea "Hello, just found your website...very nice! Wondering if you are planning to of…"
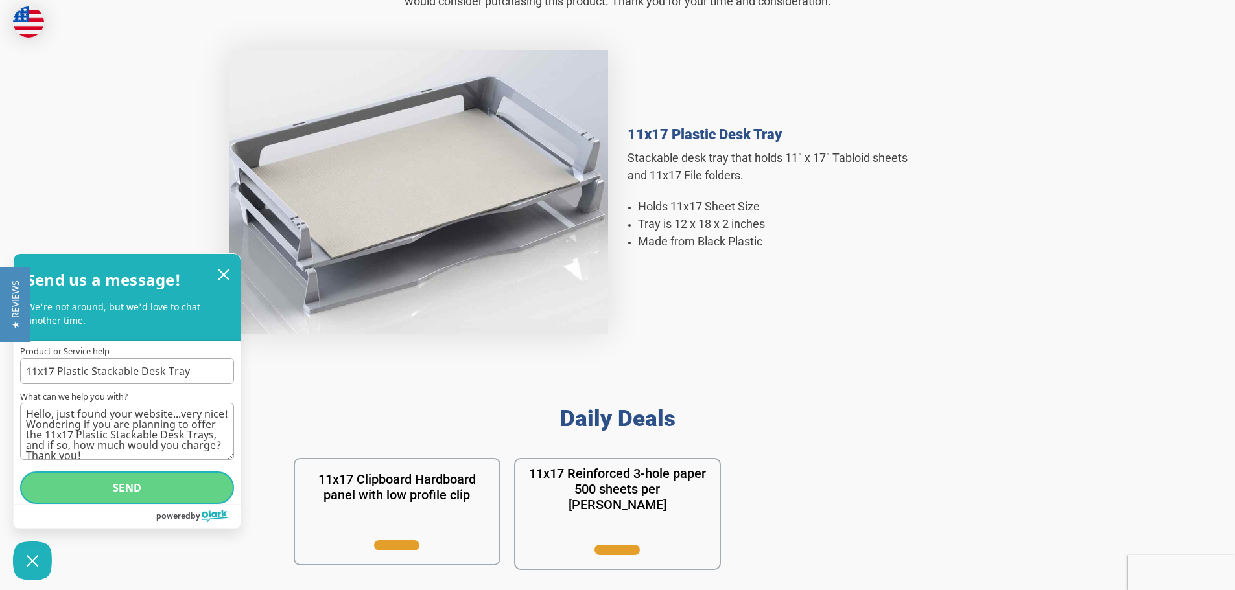
click at [149, 491] on button "Send" at bounding box center [127, 488] width 214 height 32
